Goal: Task Accomplishment & Management: Manage account settings

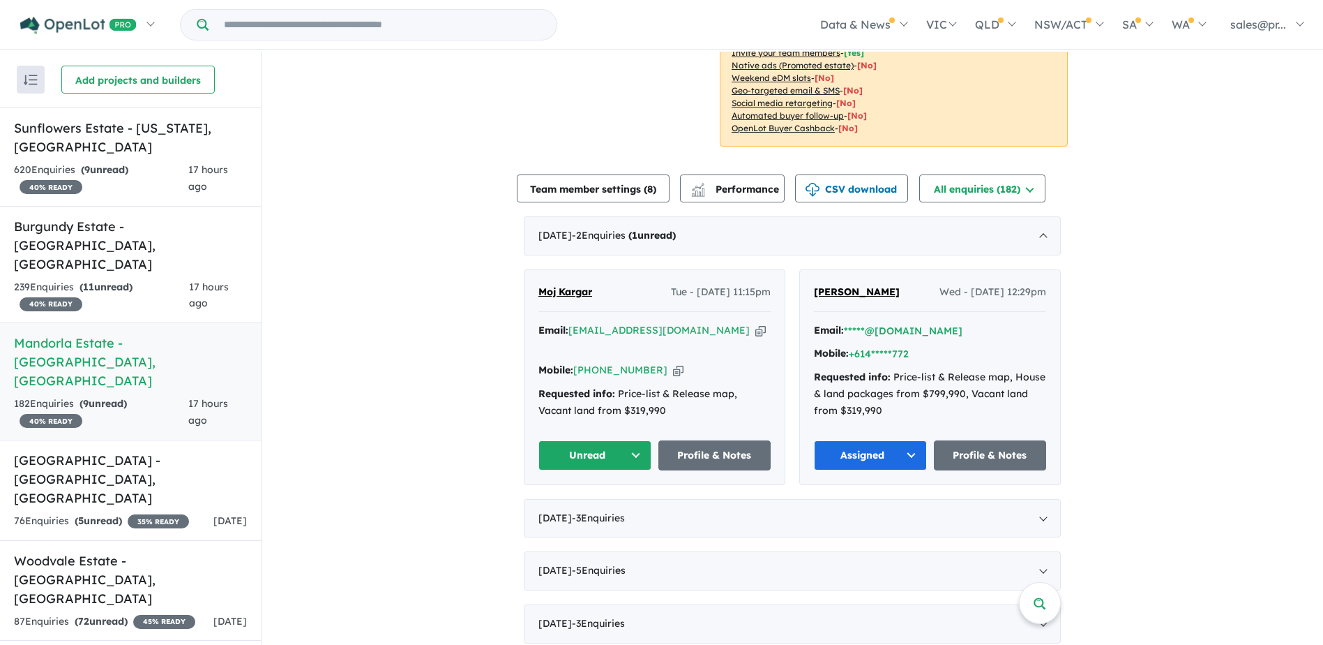
scroll to position [349, 0]
click at [637, 456] on button "Unread" at bounding box center [595, 454] width 113 height 30
click at [590, 513] on button "Assigned" at bounding box center [599, 520] width 121 height 32
click at [83, 217] on h5 "Burgundy Estate - [GEOGRAPHIC_DATA] , [GEOGRAPHIC_DATA]" at bounding box center [130, 245] width 233 height 57
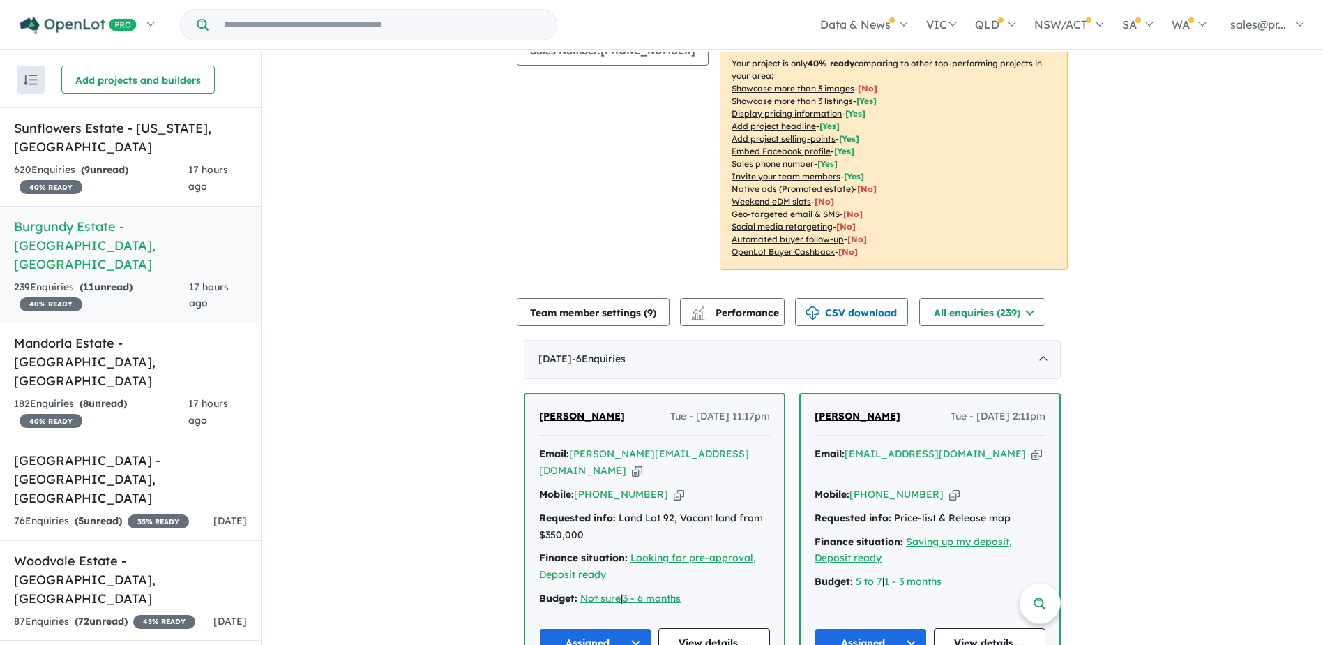
scroll to position [236, 0]
click at [74, 333] on h5 "Mandorla Estate - [GEOGRAPHIC_DATA][PERSON_NAME][GEOGRAPHIC_DATA]" at bounding box center [130, 361] width 233 height 57
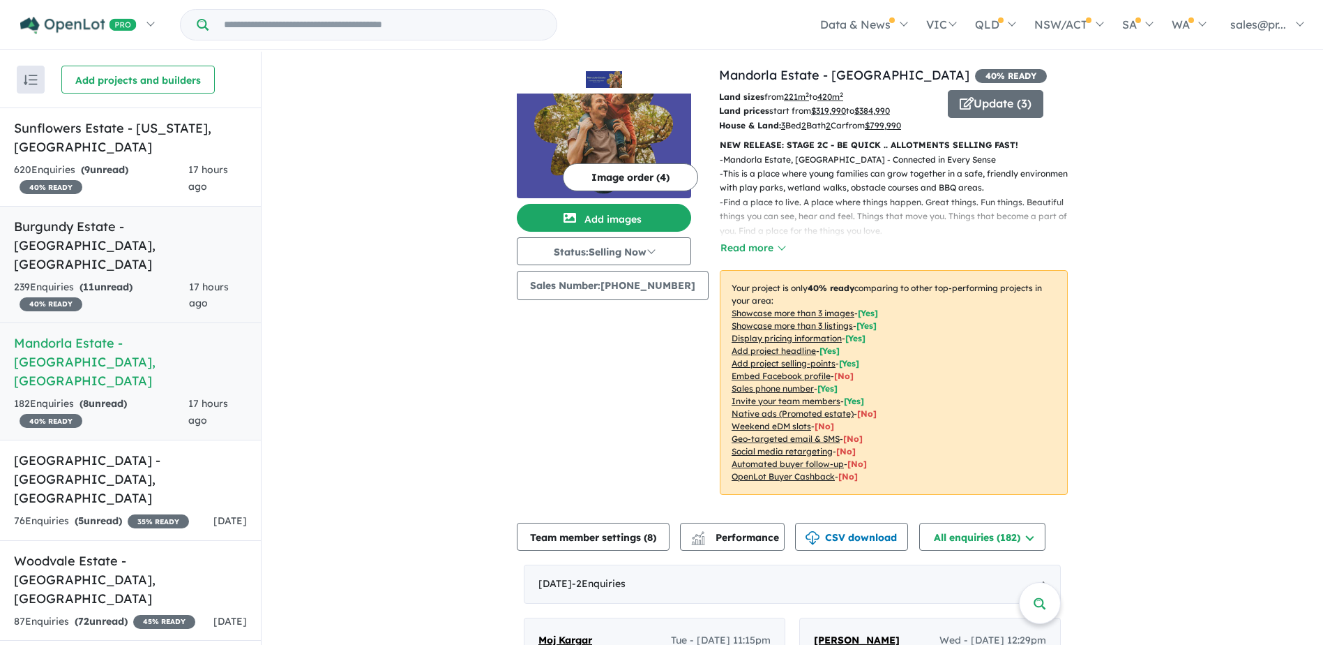
click at [52, 217] on h5 "Burgundy Estate - [GEOGRAPHIC_DATA] , [GEOGRAPHIC_DATA]" at bounding box center [130, 245] width 233 height 57
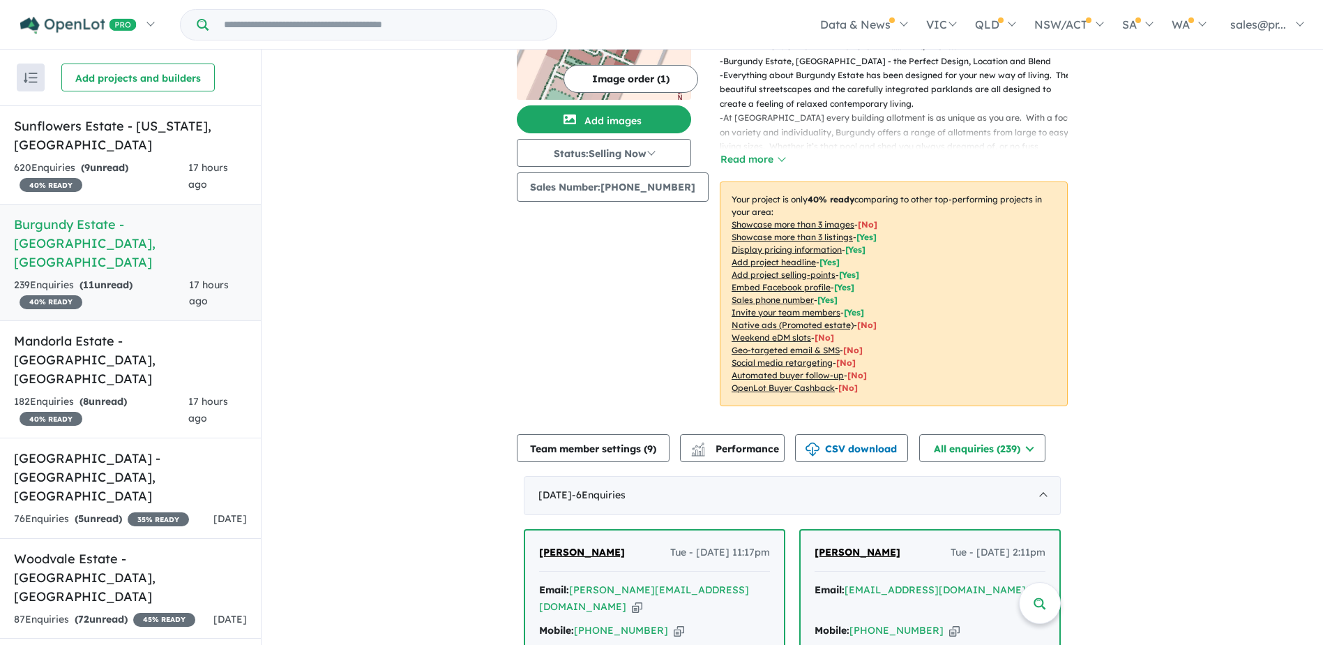
scroll to position [445, 0]
